Goal: Understand process/instructions: Learn how to perform a task or action

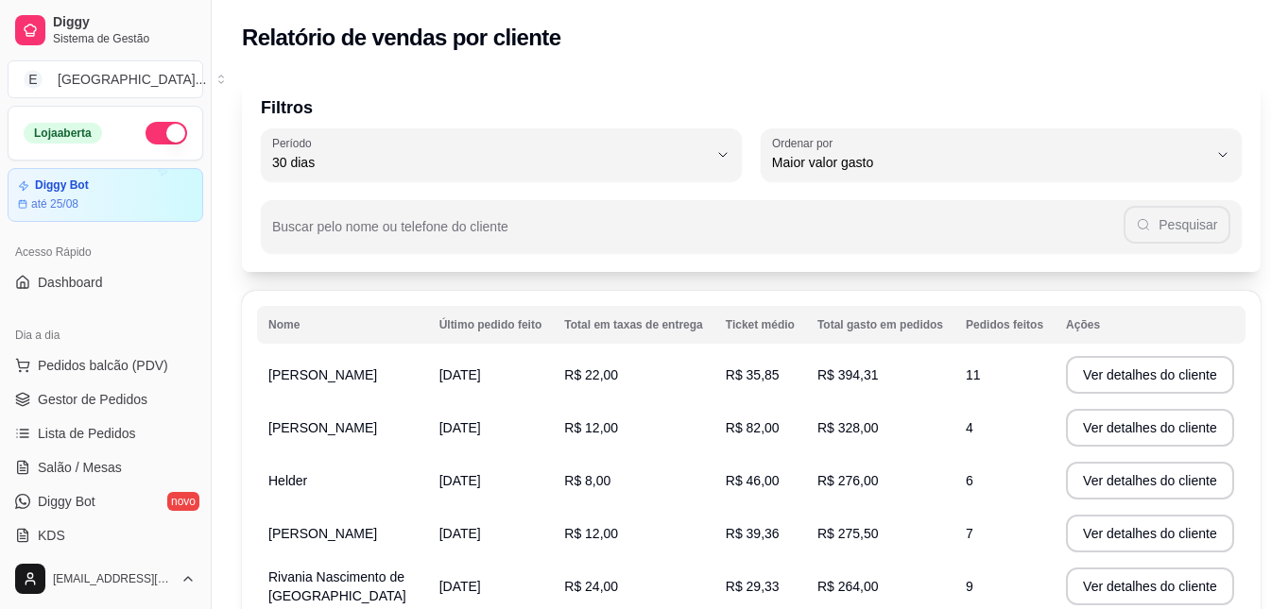
select select "30"
select select "HIGHEST_TOTAL_SPENT_WITH_ORDERS"
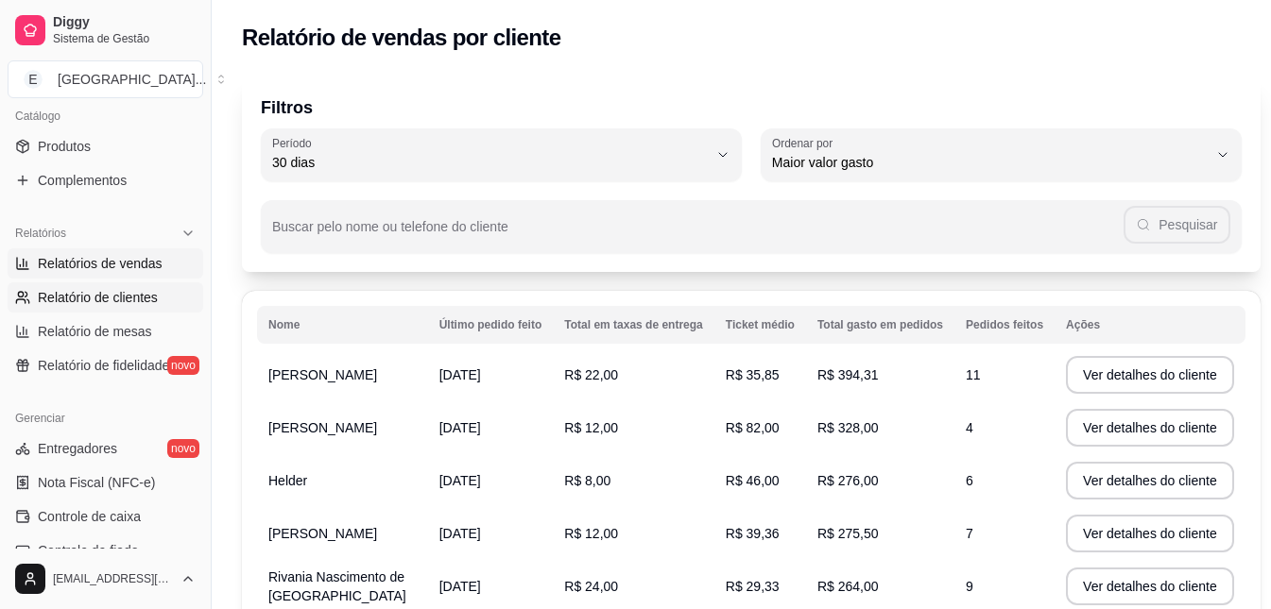
click at [145, 257] on span "Relatórios de vendas" at bounding box center [100, 263] width 125 height 19
select select "ALL"
select select "0"
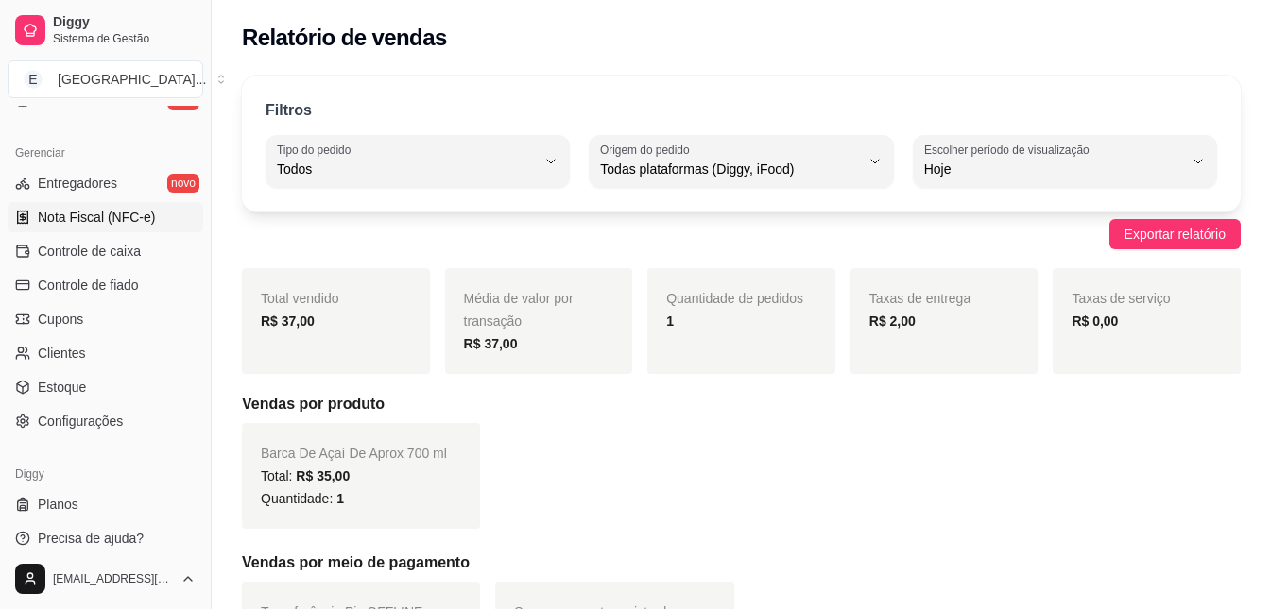
scroll to position [750, 0]
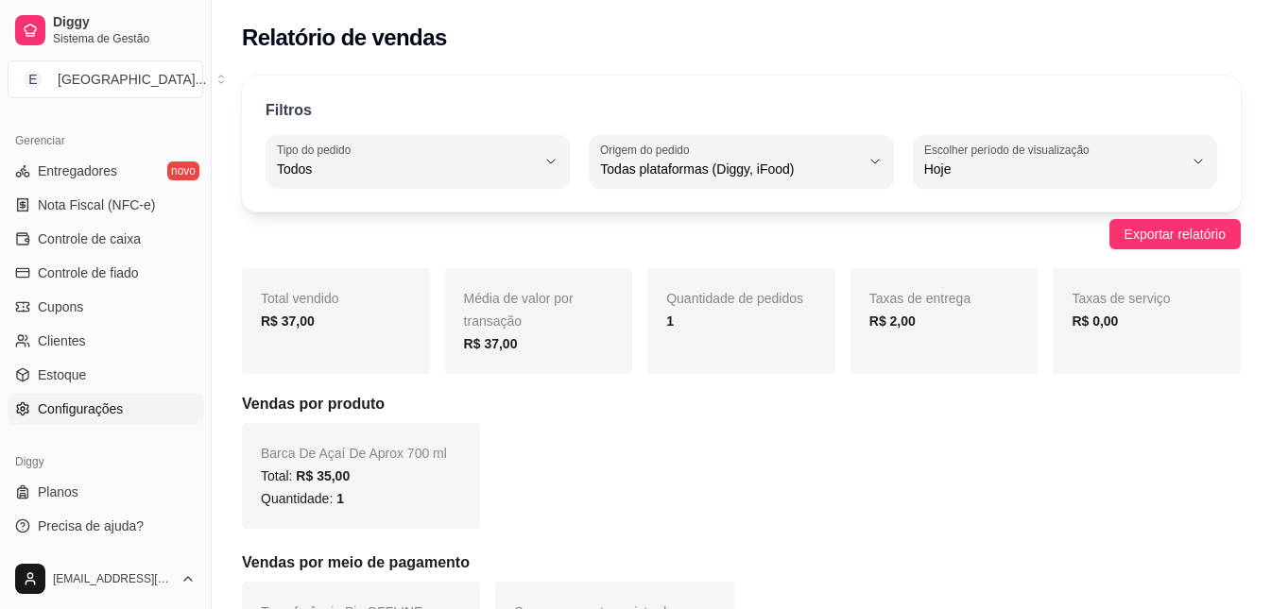
click at [97, 416] on span "Configurações" at bounding box center [80, 409] width 85 height 19
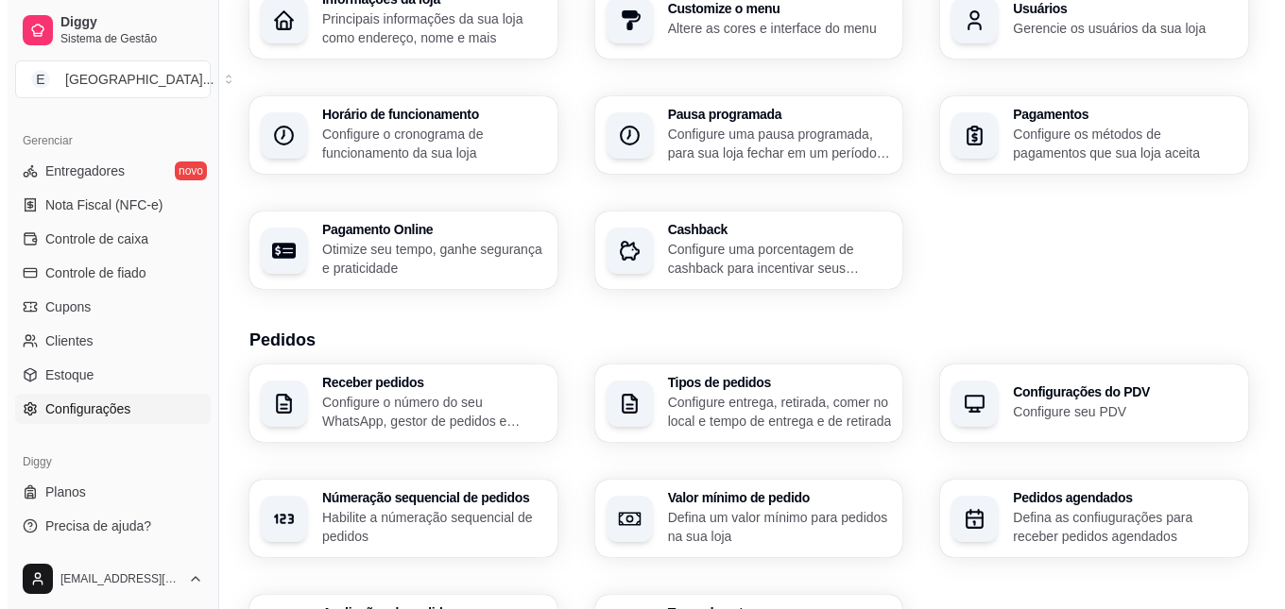
scroll to position [723, 0]
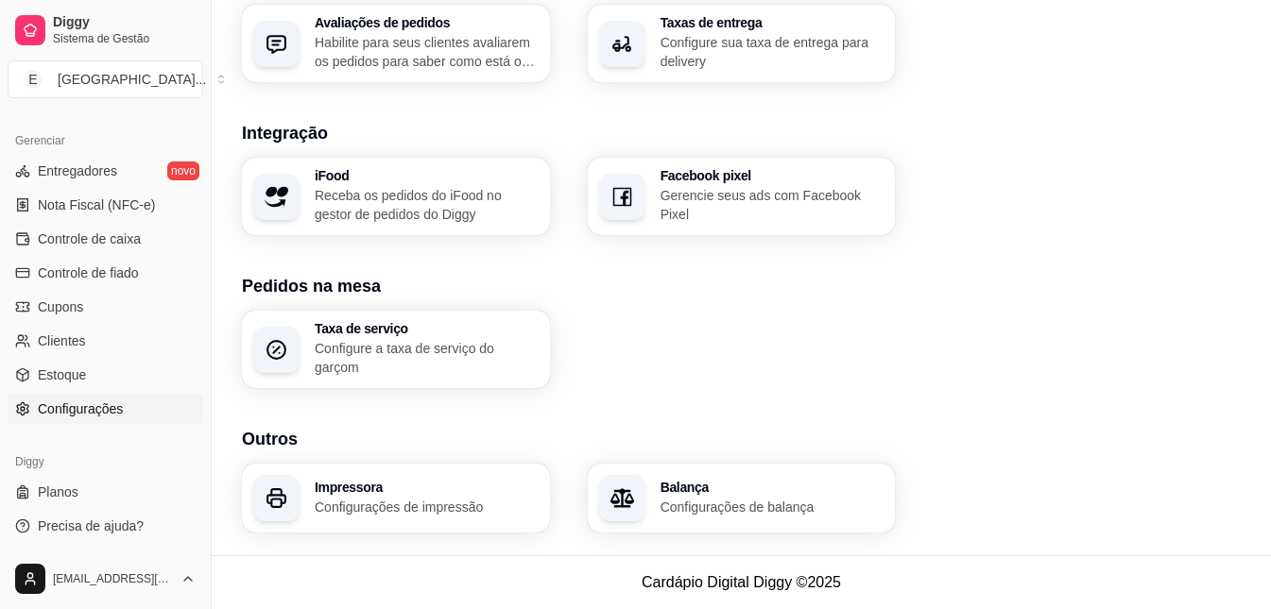
click at [439, 492] on h3 "Impressora" at bounding box center [427, 487] width 224 height 13
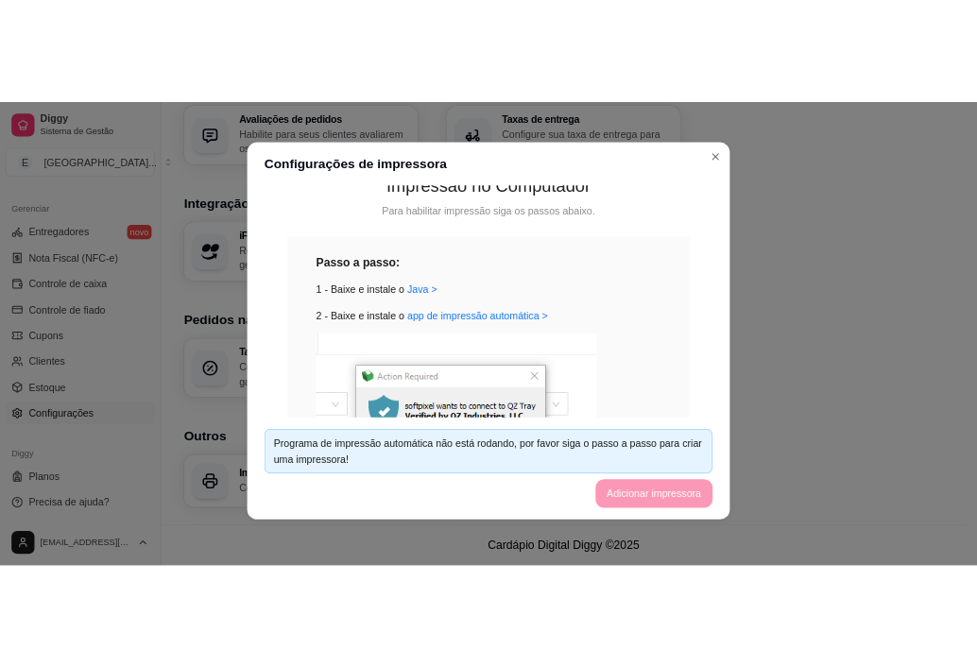
scroll to position [352, 0]
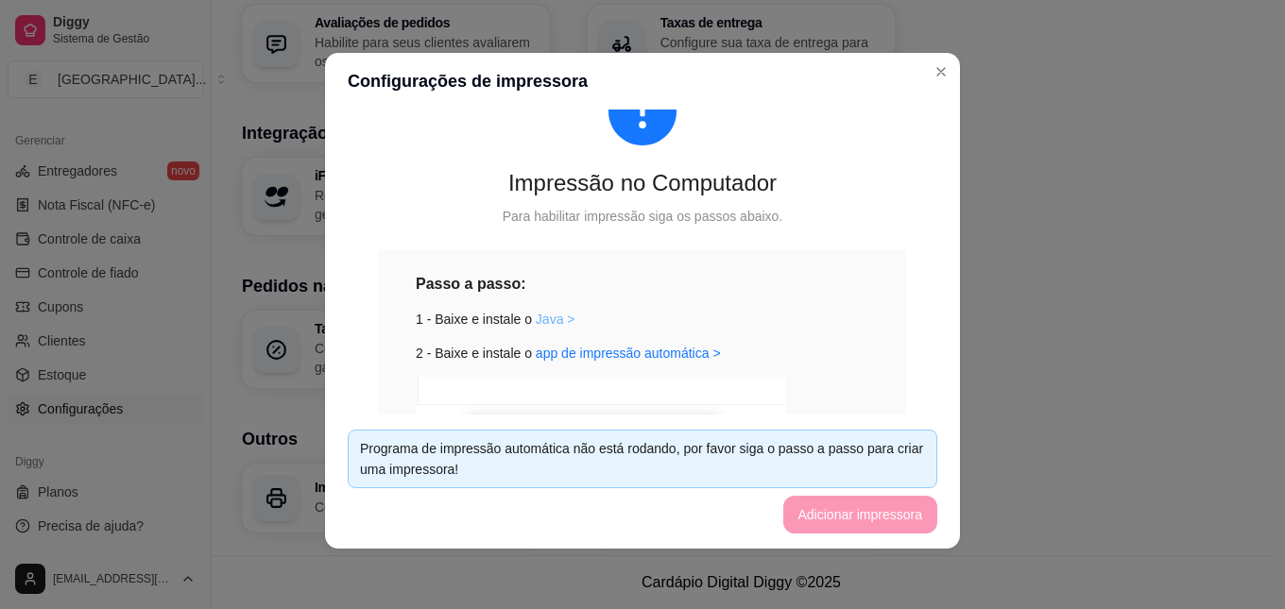
click at [545, 317] on link "Java >" at bounding box center [556, 319] width 40 height 15
click at [583, 352] on link "app de impressão automática >" at bounding box center [628, 353] width 185 height 15
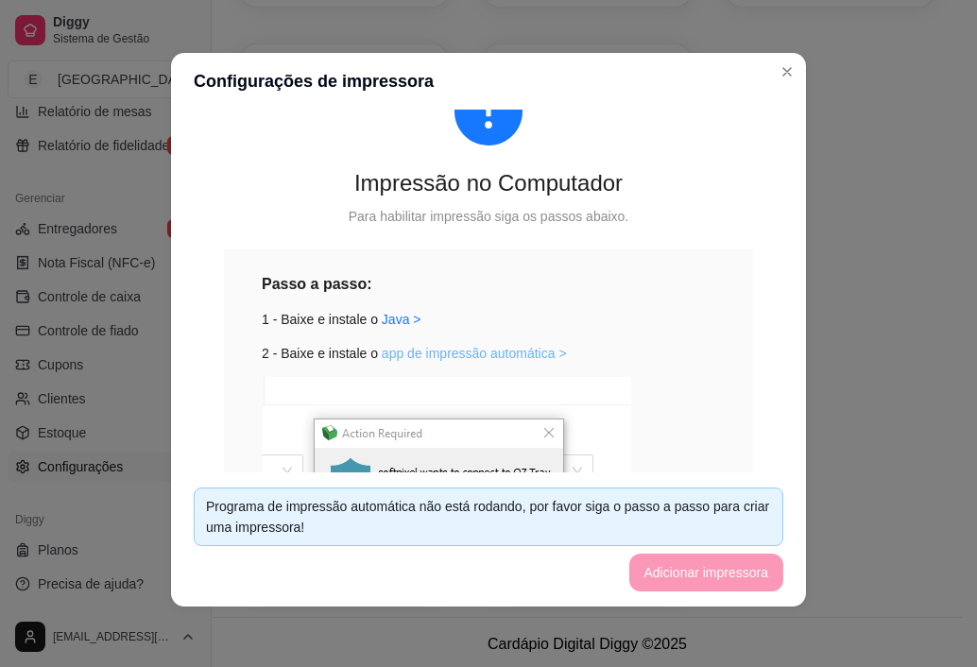
scroll to position [0, 0]
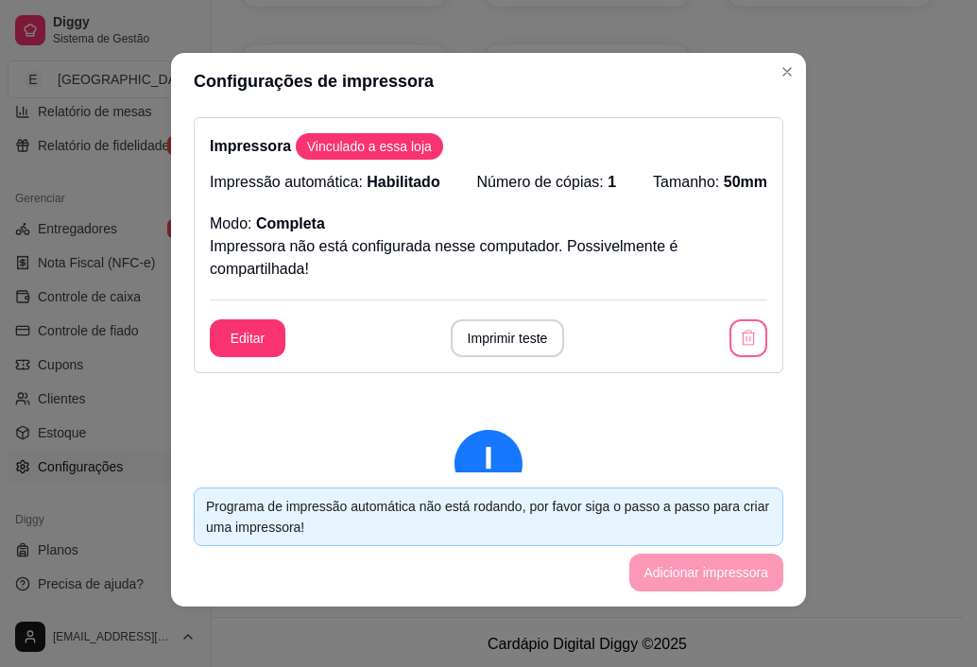
click at [739, 340] on icon "button" at bounding box center [748, 338] width 19 height 19
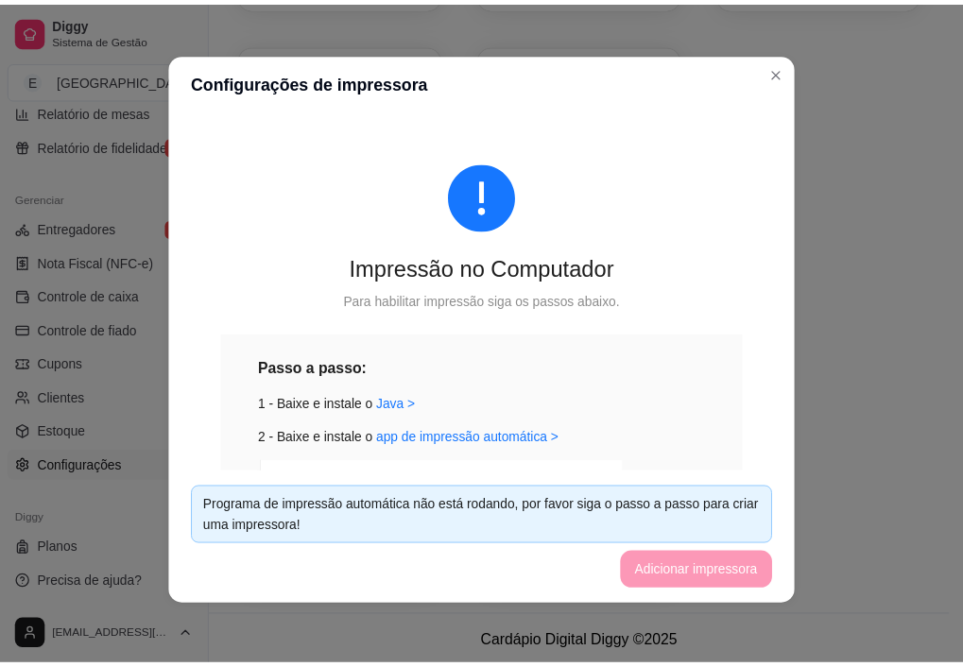
scroll to position [57, 0]
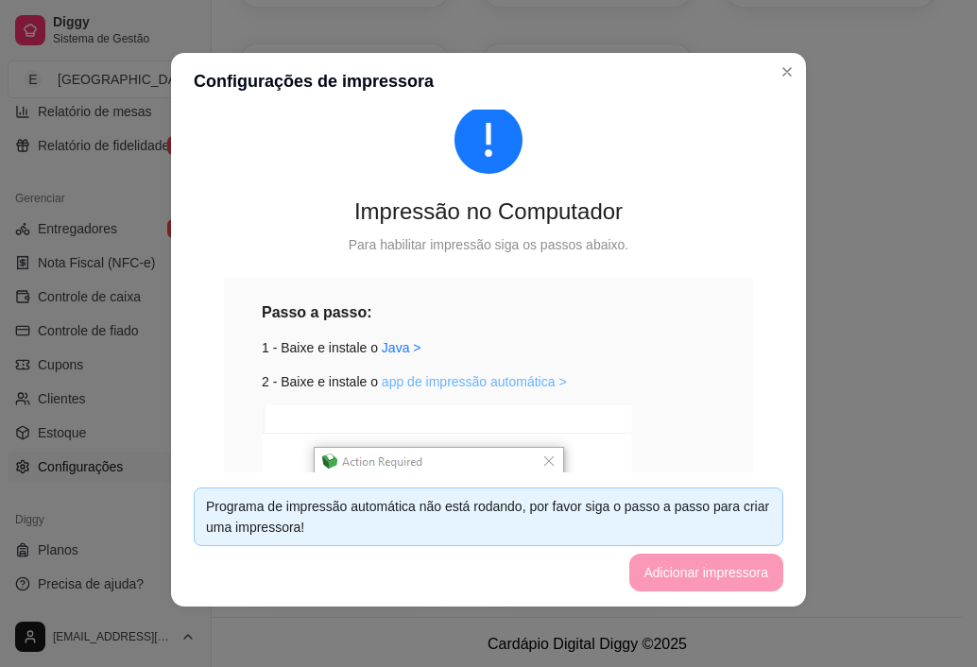
click at [500, 375] on link "app de impressão automática >" at bounding box center [474, 381] width 185 height 15
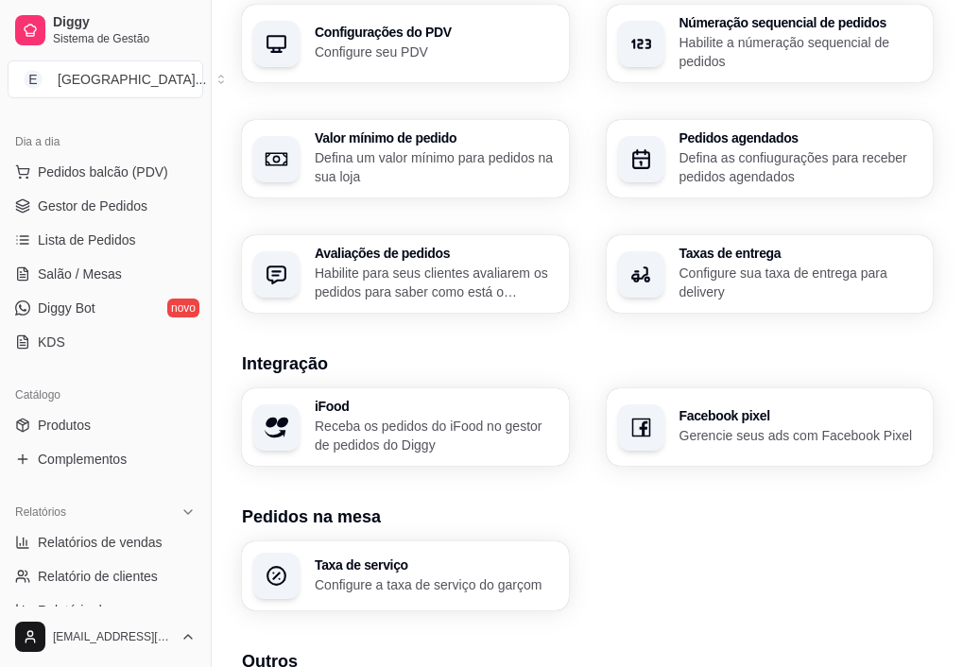
scroll to position [0, 0]
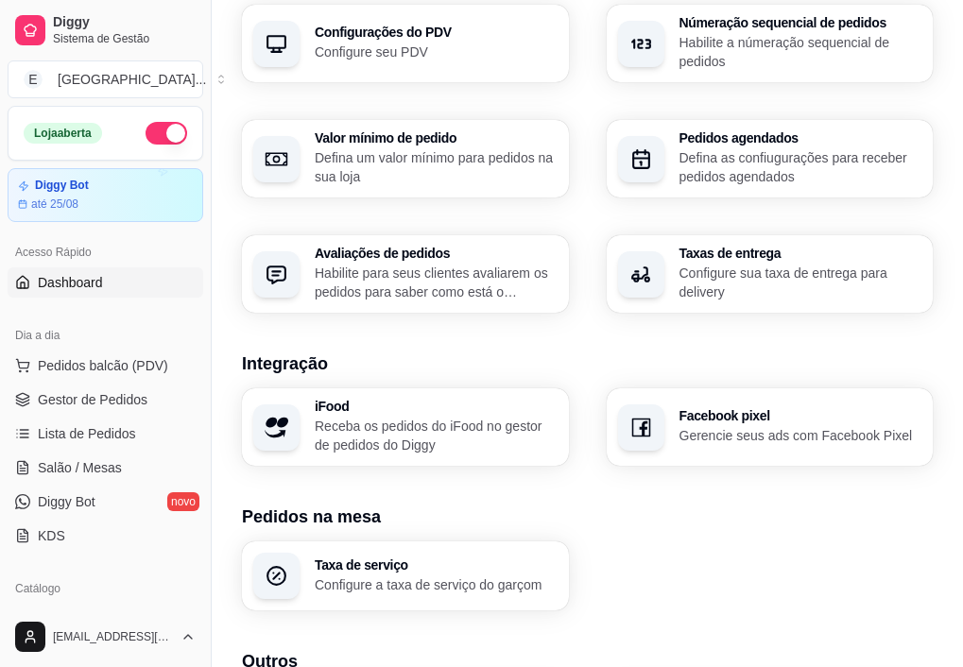
click at [71, 283] on span "Dashboard" at bounding box center [70, 282] width 65 height 19
